Goal: Find specific page/section: Find specific page/section

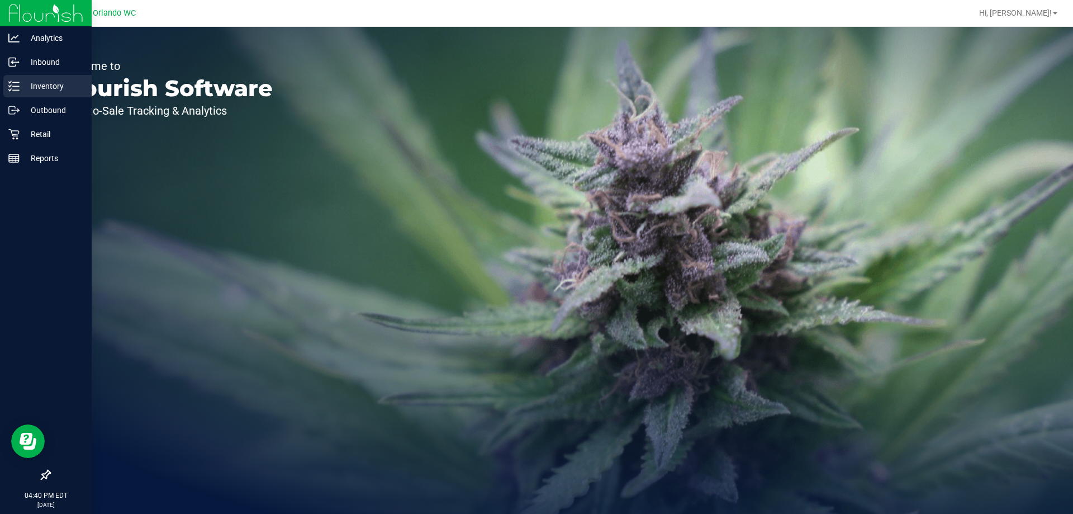
click at [21, 86] on p "Inventory" at bounding box center [53, 85] width 67 height 13
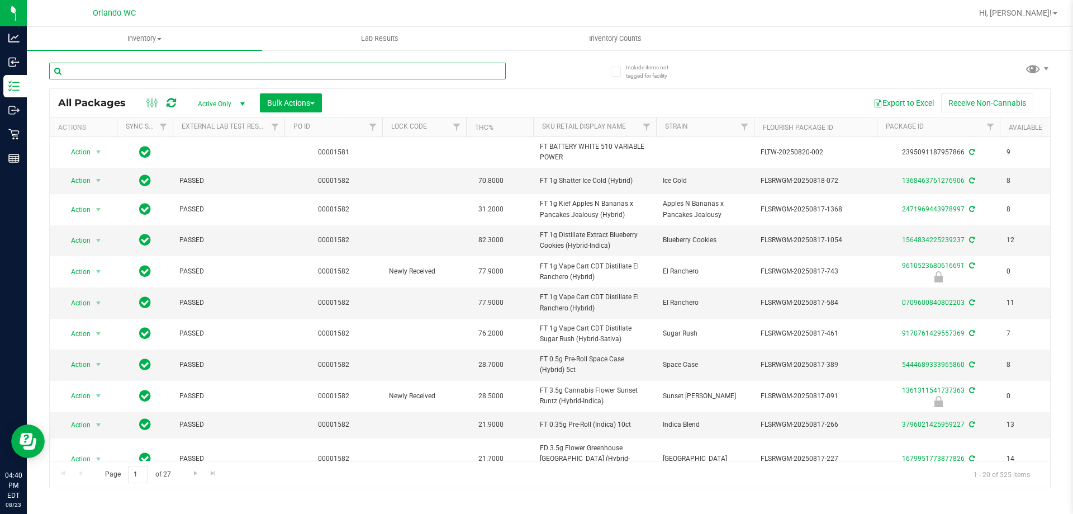
click at [142, 69] on input "text" at bounding box center [277, 71] width 457 height 17
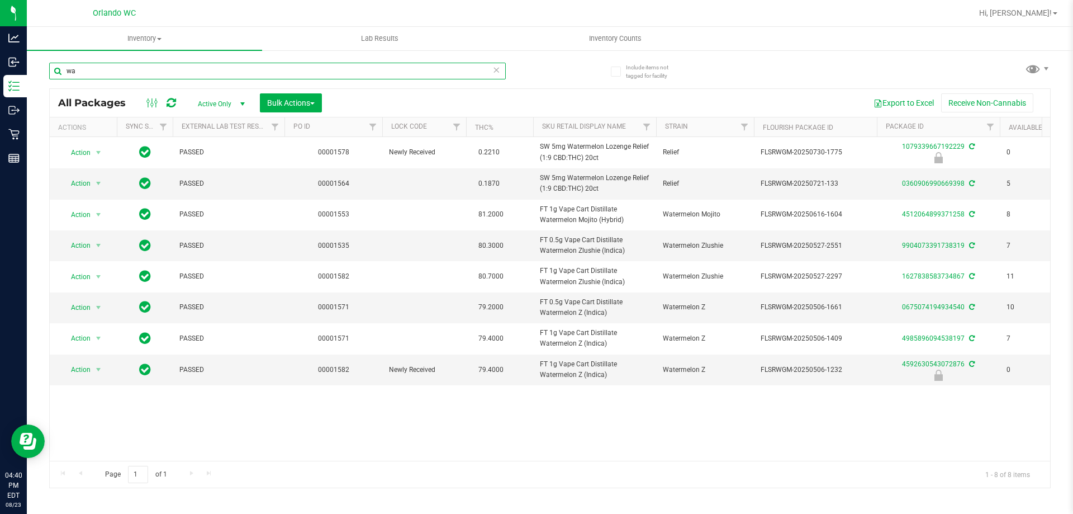
type input "w"
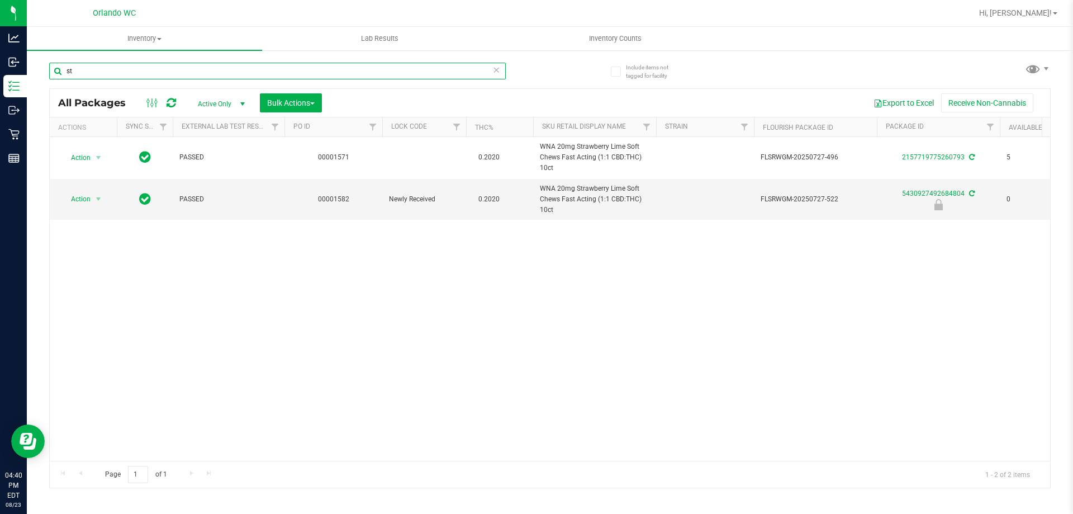
type input "s"
type input "i"
type input "pineapple c"
